Goal: Task Accomplishment & Management: Manage account settings

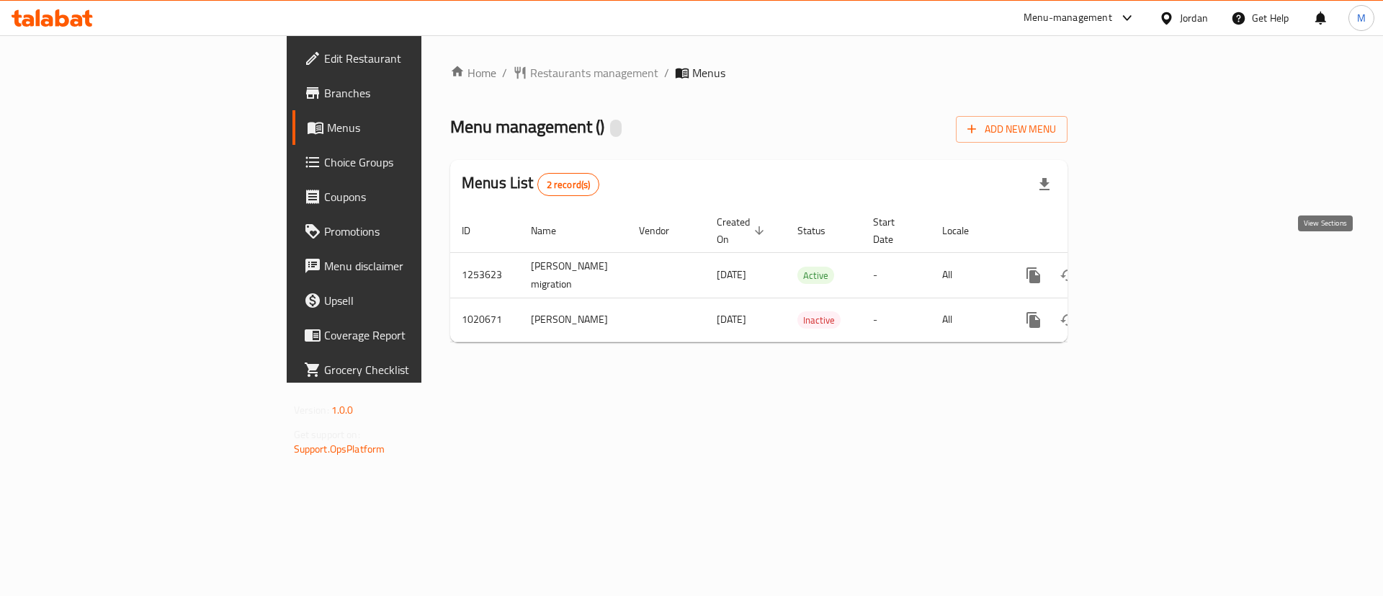
click at [1155, 267] on link "enhanced table" at bounding box center [1137, 275] width 35 height 35
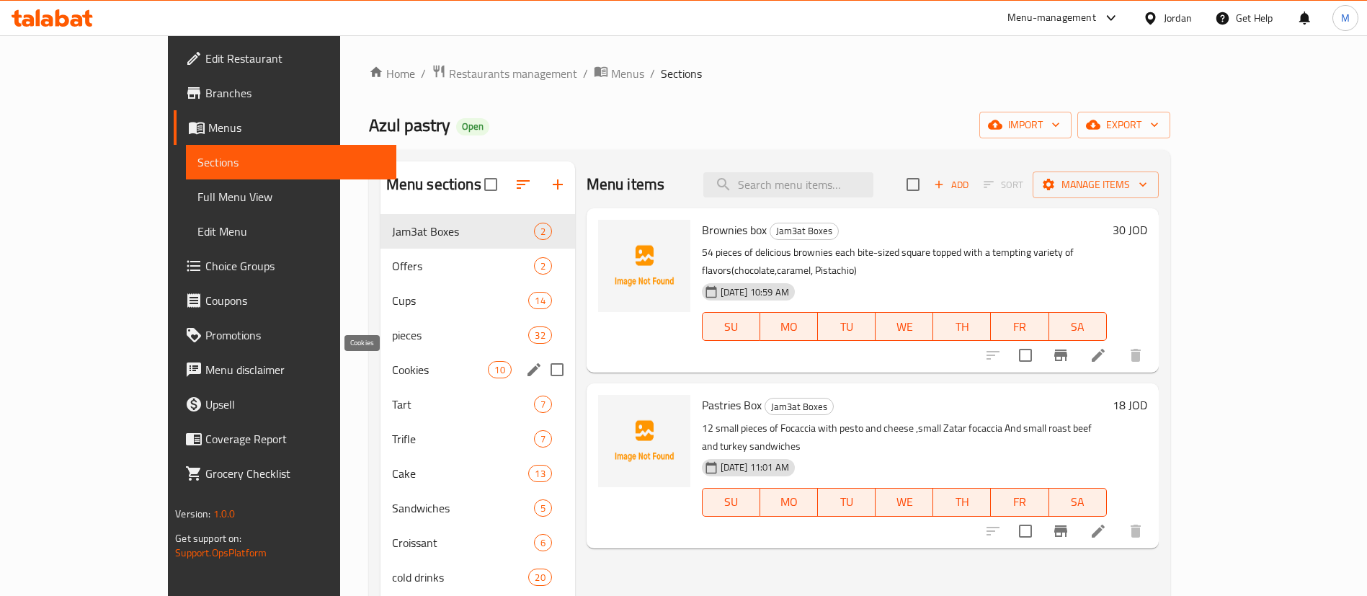
click at [392, 365] on span "Cookies" at bounding box center [440, 369] width 97 height 17
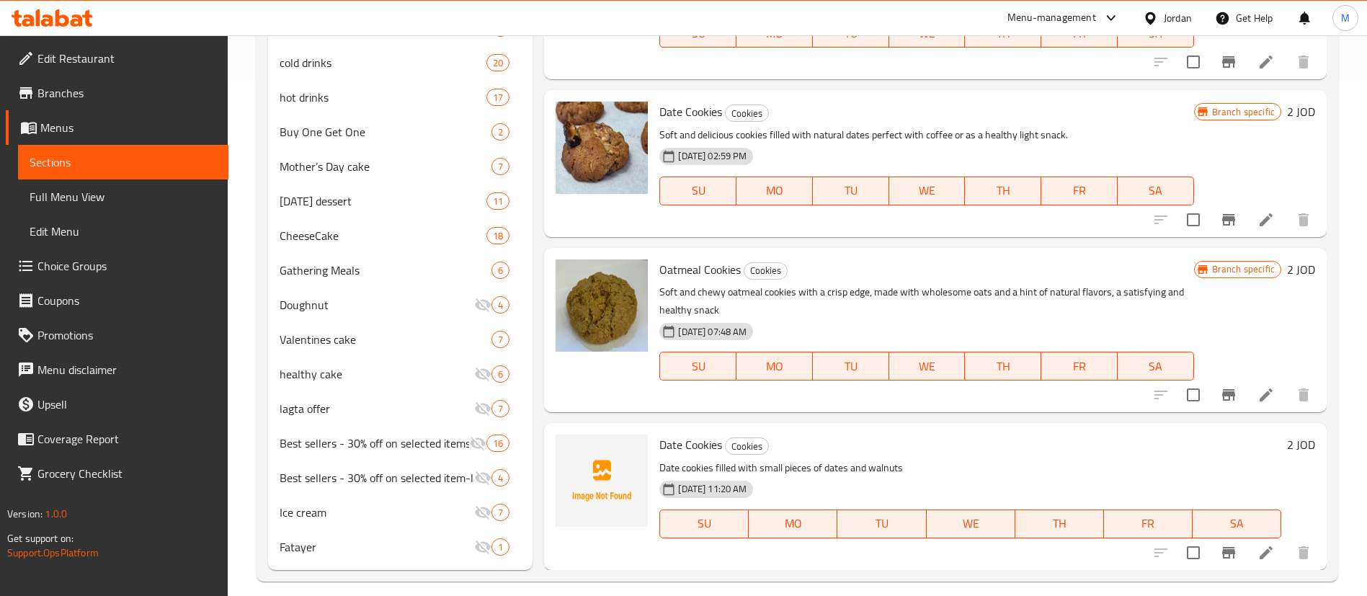
scroll to position [529, 0]
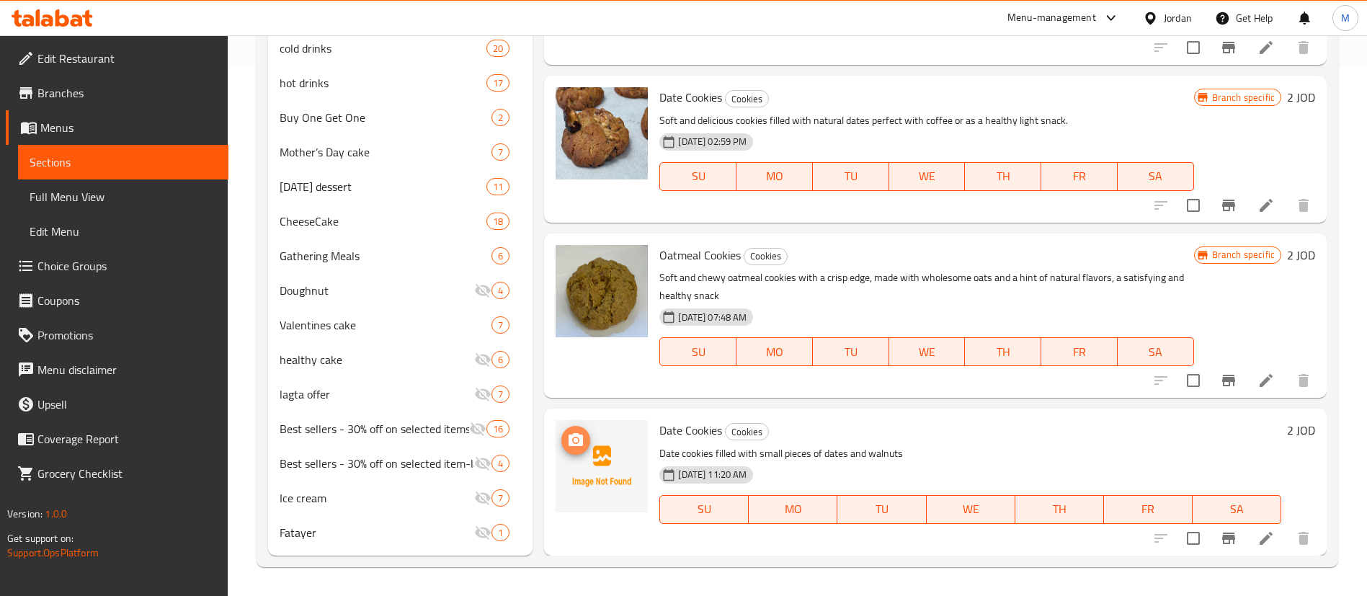
click at [566, 437] on span "upload picture" at bounding box center [575, 440] width 29 height 17
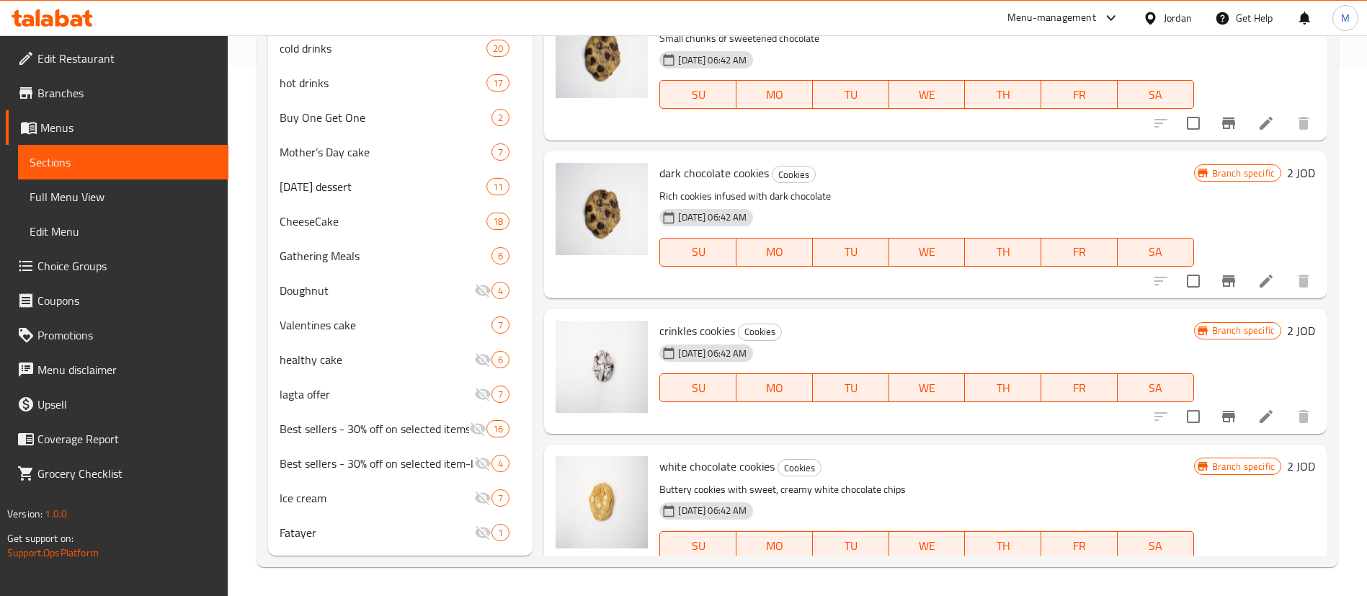
scroll to position [0, 0]
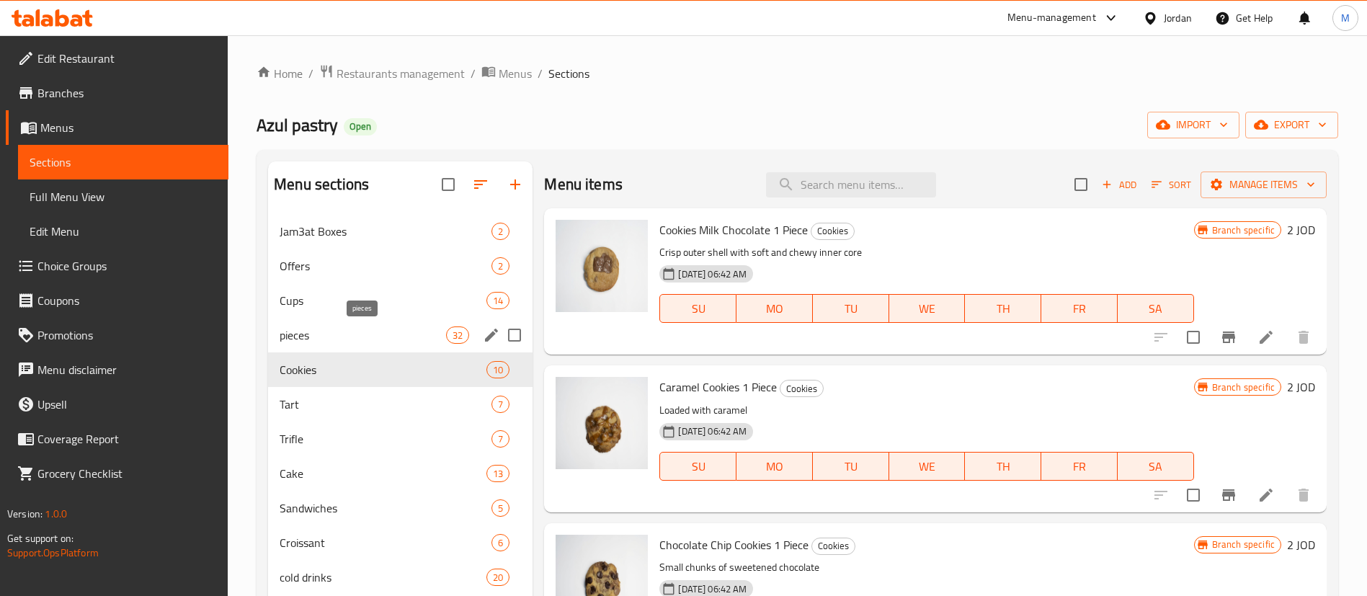
click at [359, 334] on span "pieces" at bounding box center [363, 334] width 166 height 17
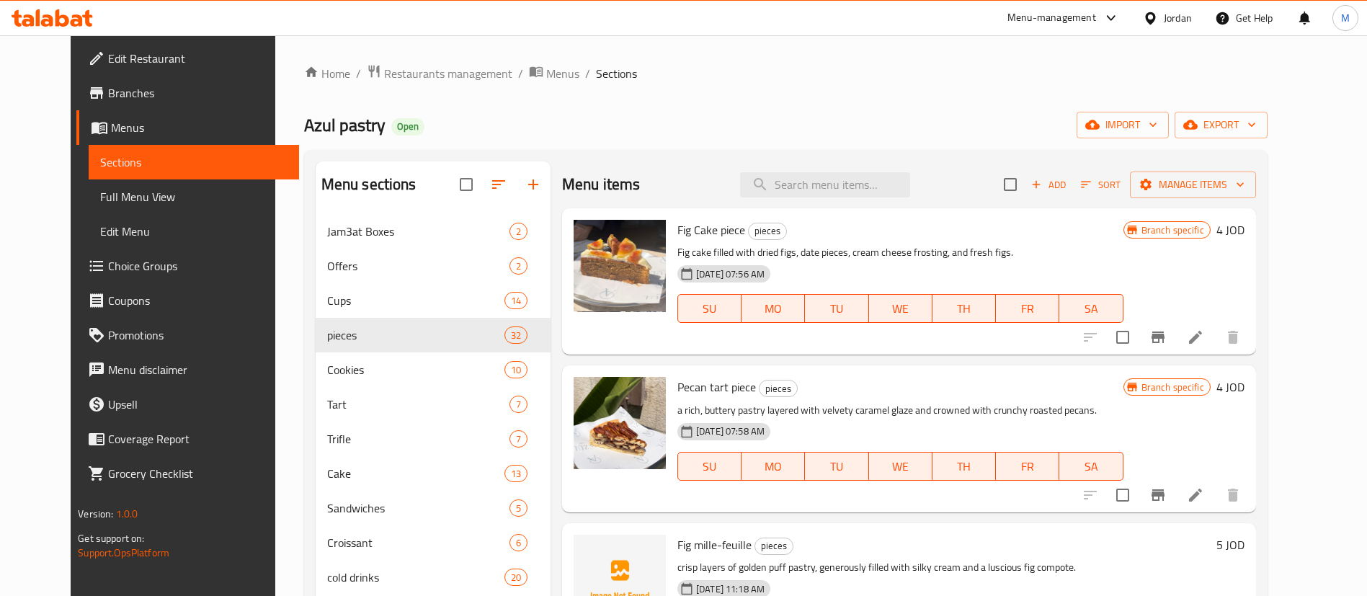
scroll to position [108, 0]
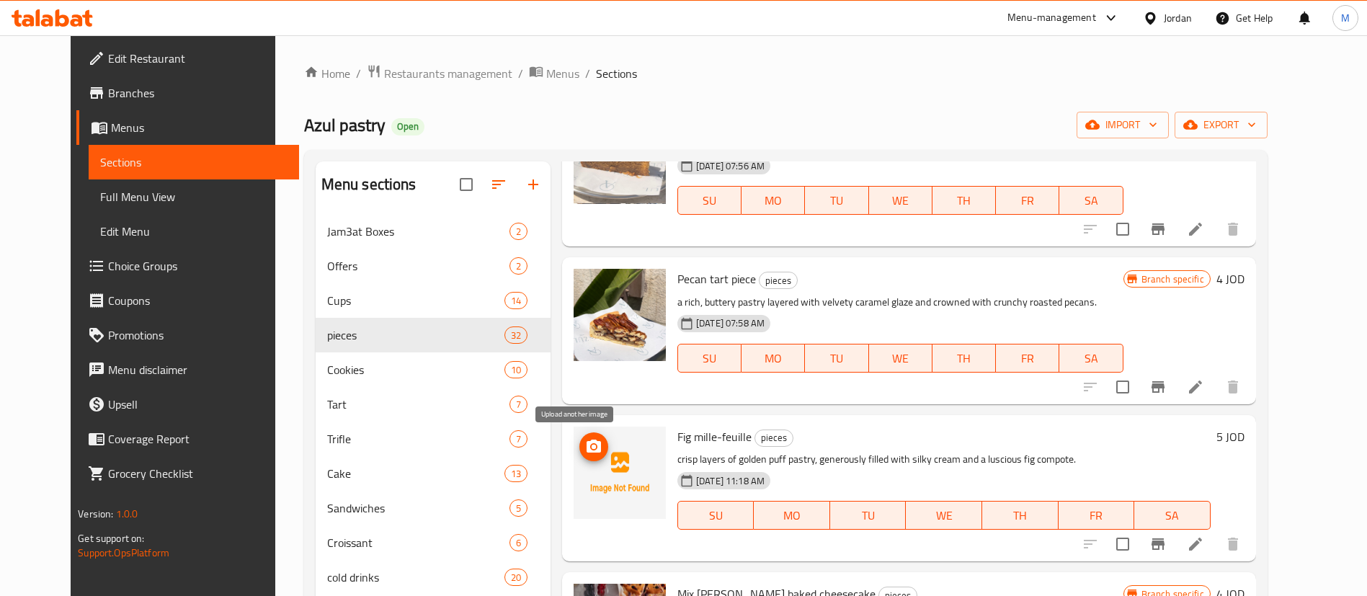
click at [585, 446] on icon "upload picture" at bounding box center [593, 446] width 17 height 17
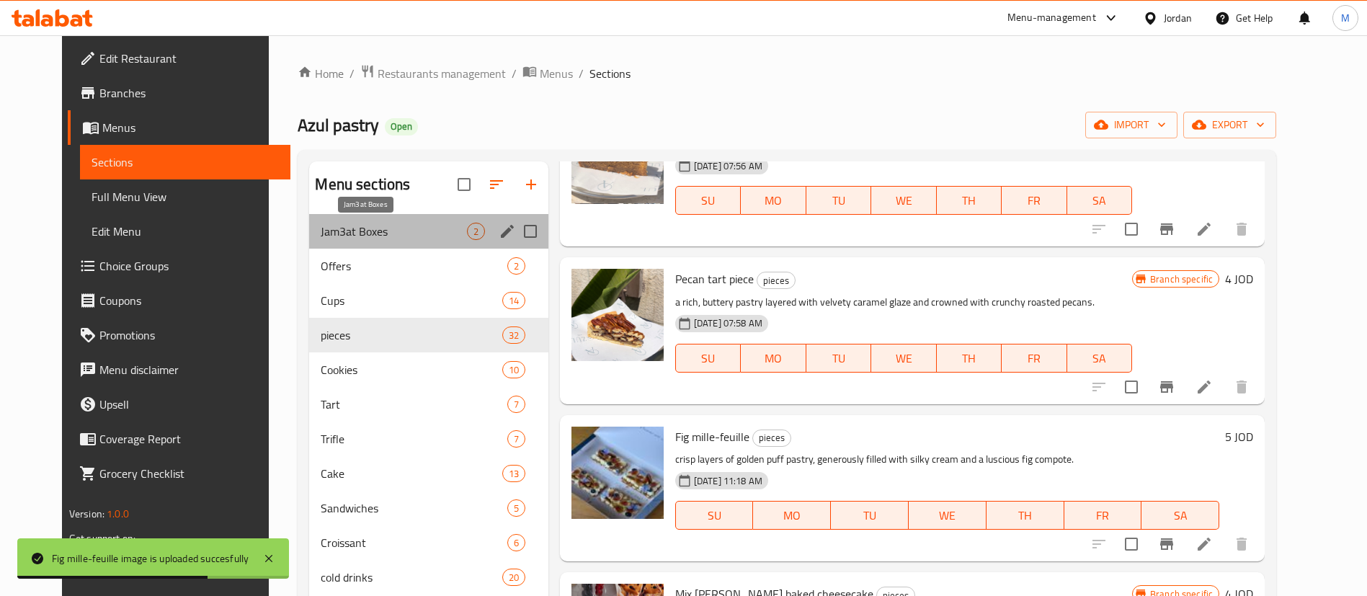
click at [382, 234] on span "Jam3at Boxes" at bounding box center [394, 231] width 146 height 17
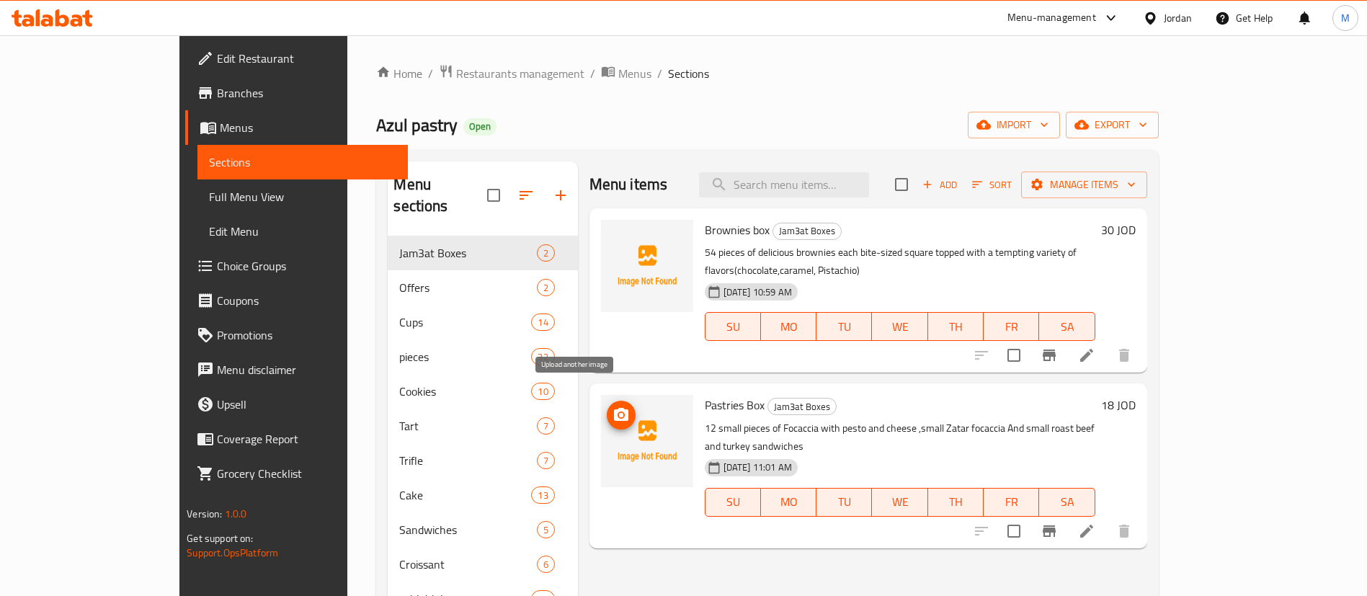
click at [614, 408] on icon "upload picture" at bounding box center [621, 414] width 14 height 13
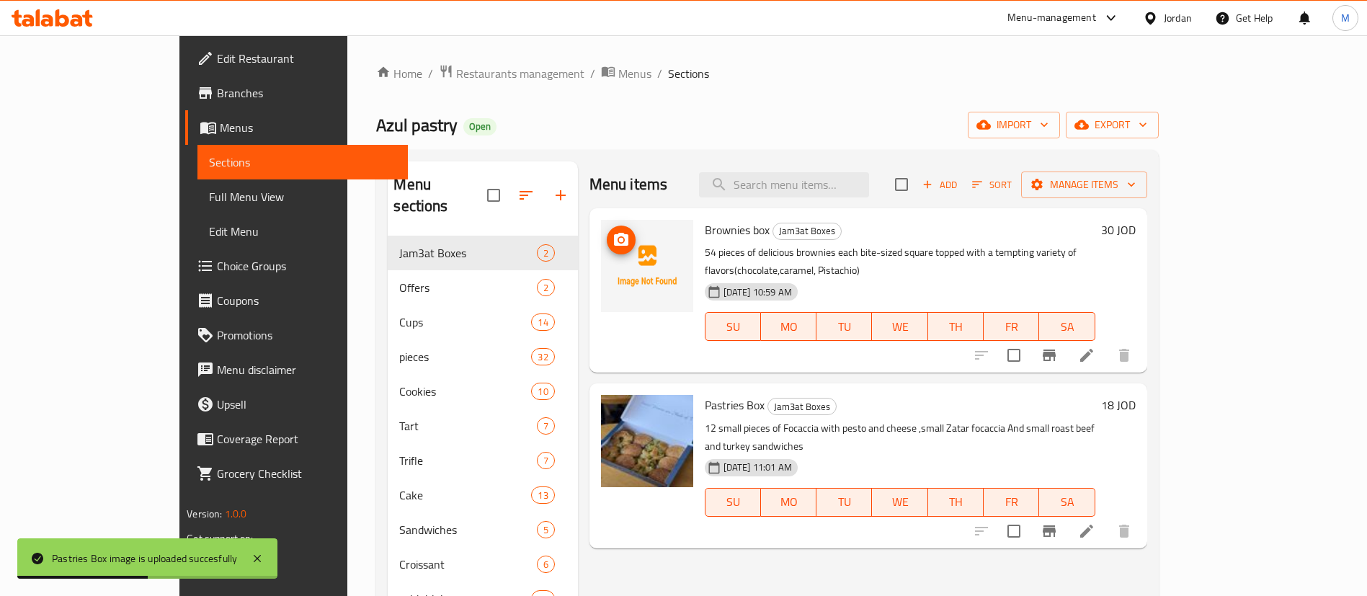
click at [612, 241] on icon "upload picture" at bounding box center [620, 239] width 17 height 17
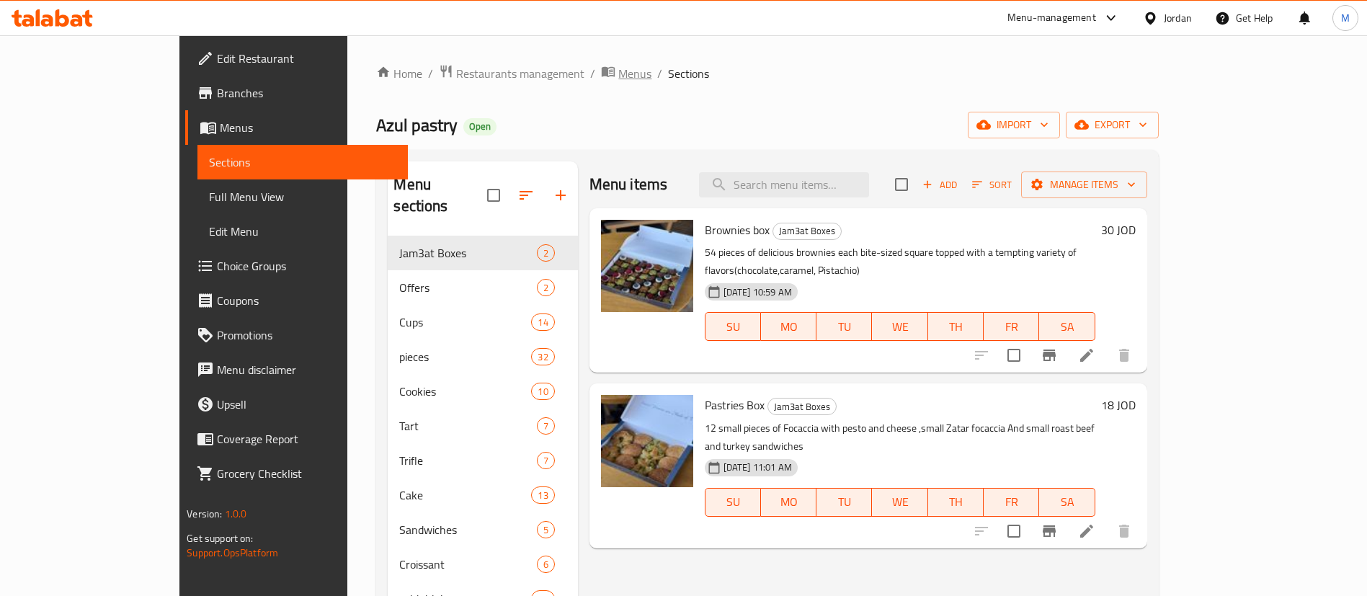
click at [618, 76] on span "Menus" at bounding box center [634, 73] width 33 height 17
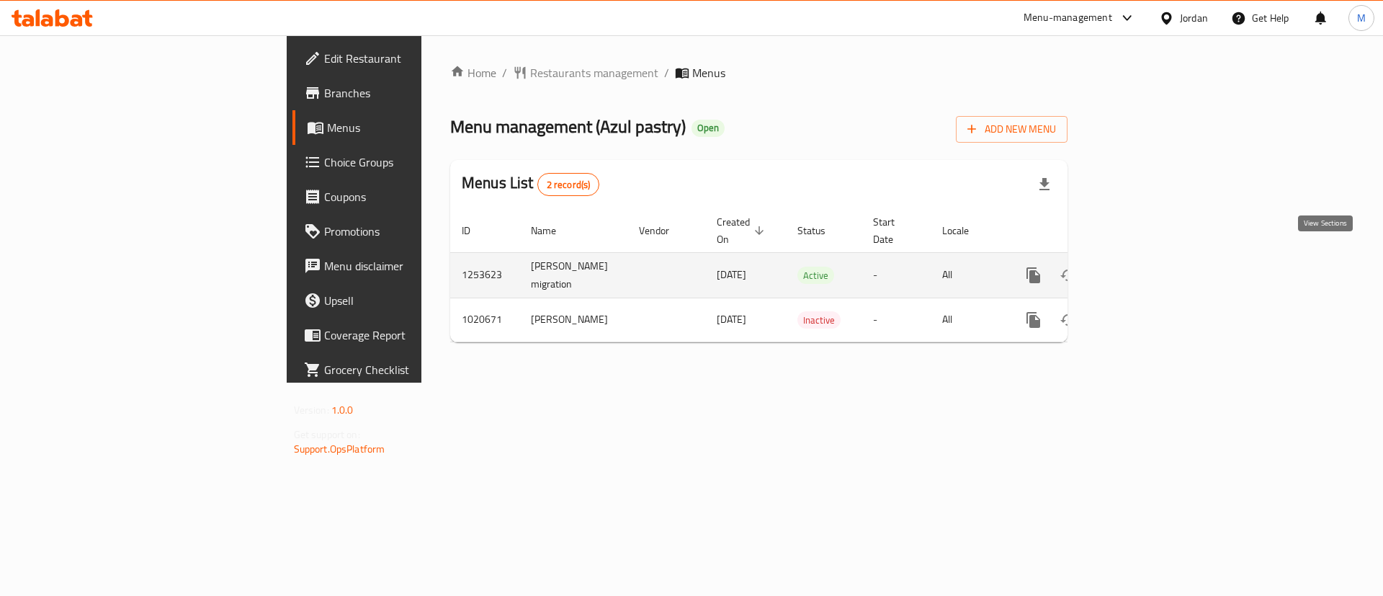
click at [1146, 267] on icon "enhanced table" at bounding box center [1137, 275] width 17 height 17
